Goal: Find specific page/section: Find specific page/section

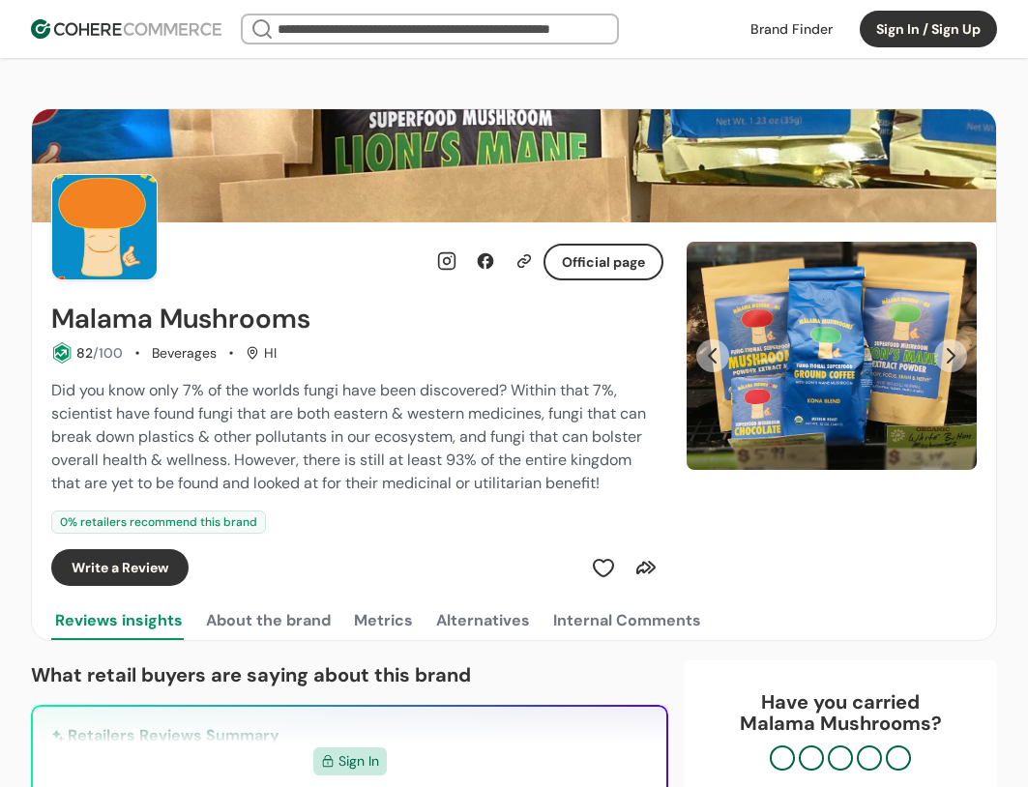
click at [442, 30] on input "search" at bounding box center [430, 28] width 312 height 27
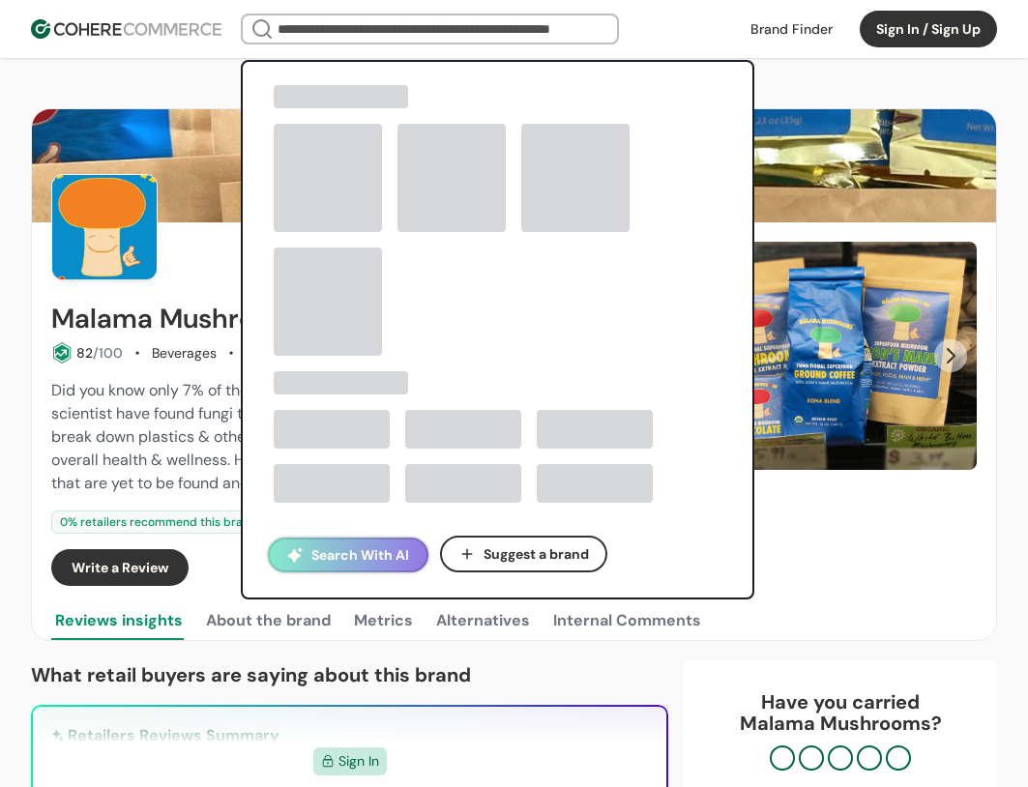
click at [130, 37] on img at bounding box center [126, 28] width 190 height 19
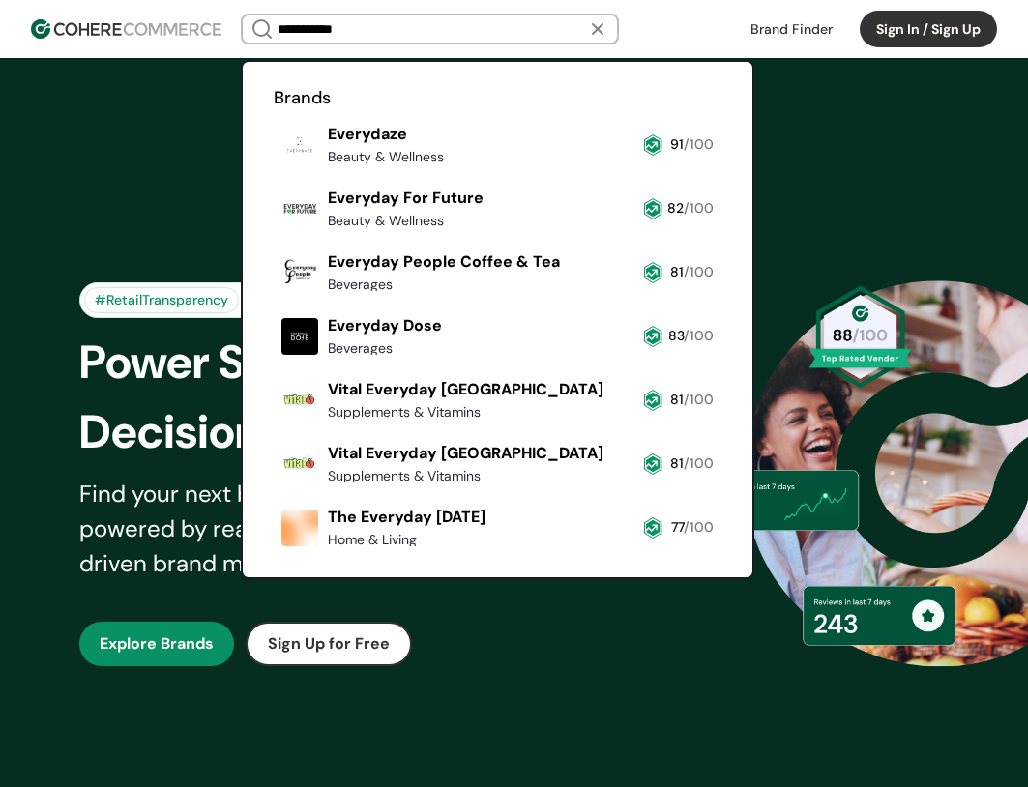
type input "**********"
click at [274, 362] on link at bounding box center [274, 362] width 0 height 0
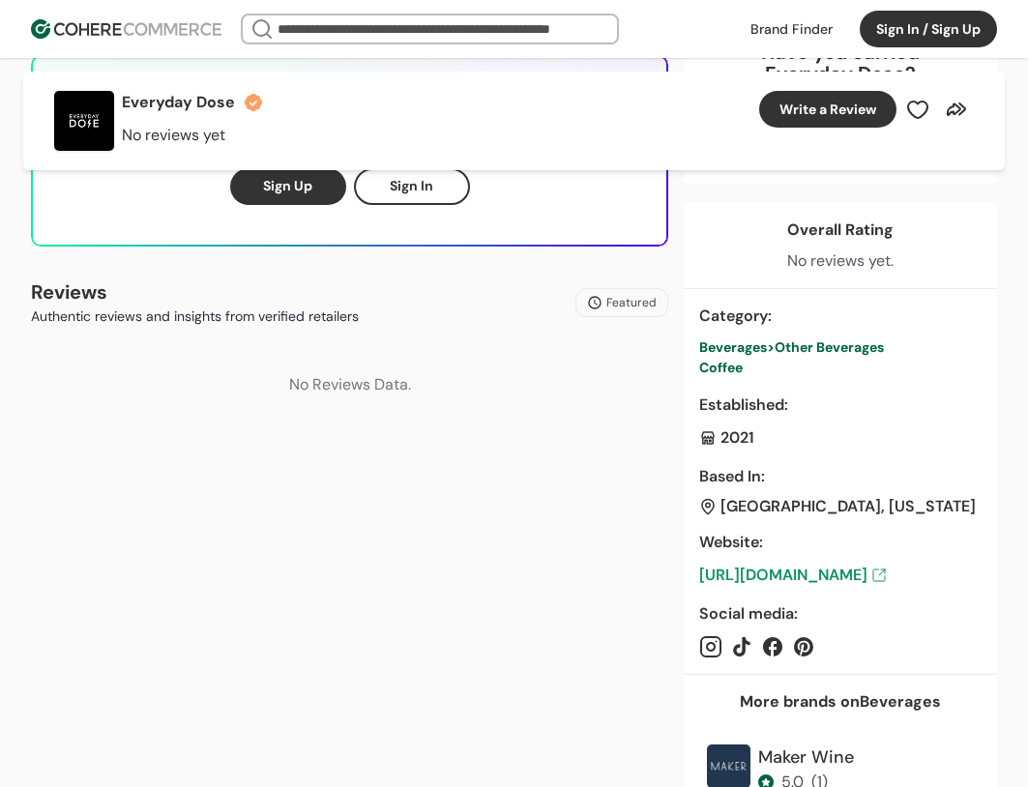
scroll to position [580, 0]
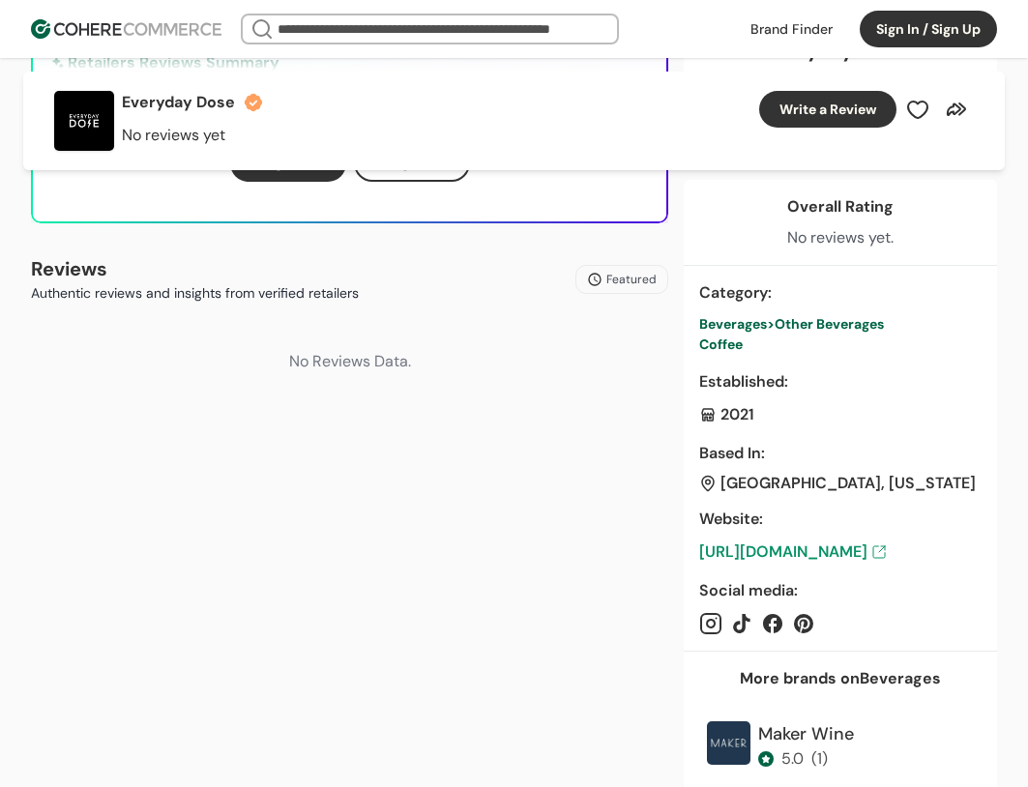
click at [829, 556] on link "https://www.everydaydose.com/" at bounding box center [840, 551] width 282 height 23
